Goal: Navigation & Orientation: Find specific page/section

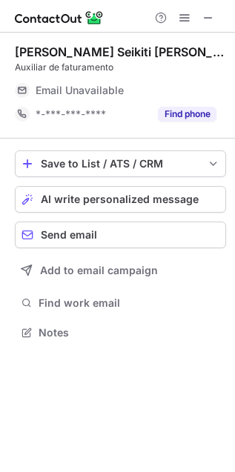
scroll to position [322, 235]
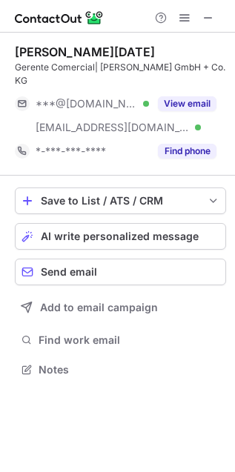
scroll to position [360, 235]
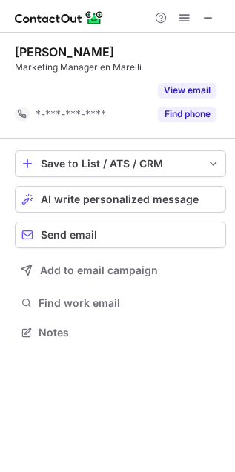
scroll to position [7, 7]
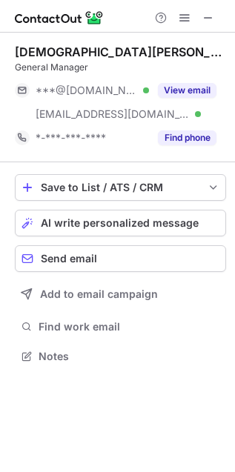
scroll to position [346, 235]
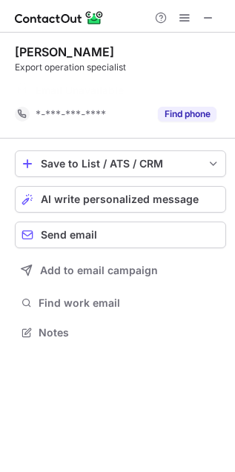
scroll to position [7, 7]
